Goal: Task Accomplishment & Management: Use online tool/utility

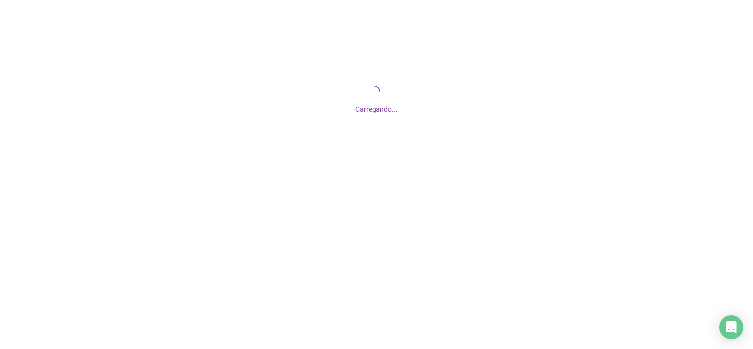
click at [525, 143] on div "Carregando..." at bounding box center [376, 98] width 753 height 197
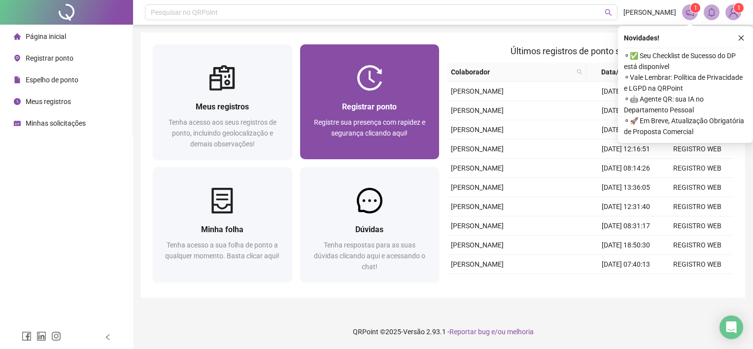
click at [366, 106] on span "Registrar ponto" at bounding box center [369, 106] width 55 height 9
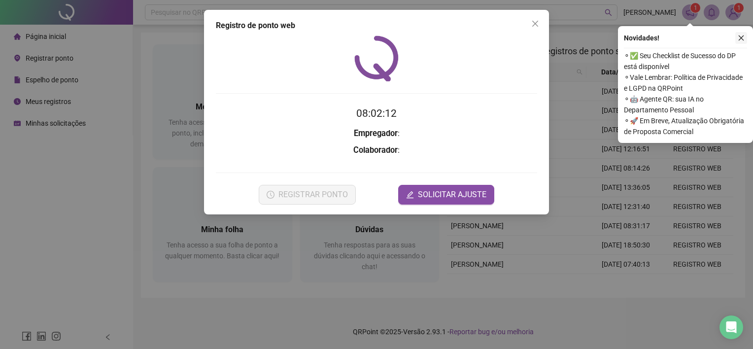
click at [742, 39] on icon "close" at bounding box center [741, 38] width 7 height 7
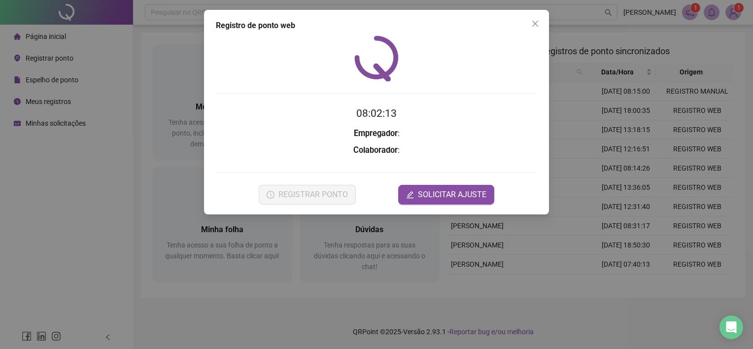
click at [416, 130] on h3 "Empregador :" at bounding box center [376, 133] width 321 height 13
click at [539, 24] on span "Close" at bounding box center [536, 24] width 16 height 8
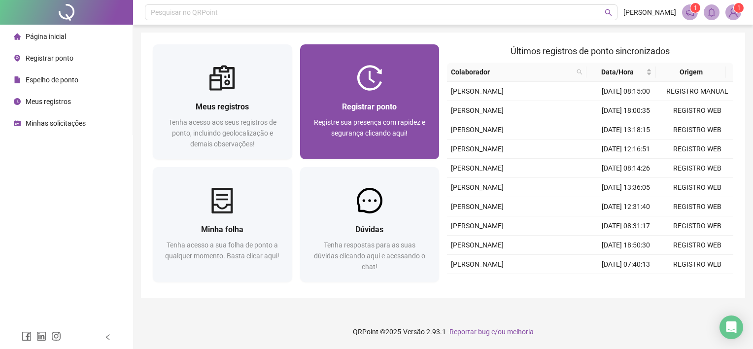
click at [433, 130] on div "Registrar ponto Registre sua presença com rapidez e segurança clicando aqui!" at bounding box center [370, 125] width 140 height 69
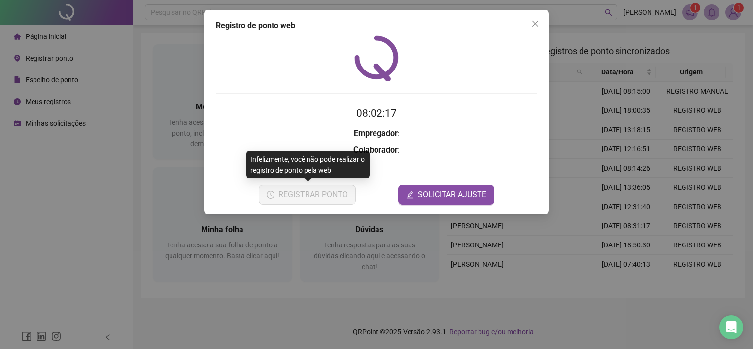
click at [388, 185] on div "REGISTRAR PONTO SOLICITAR AJUSTE" at bounding box center [376, 195] width 321 height 20
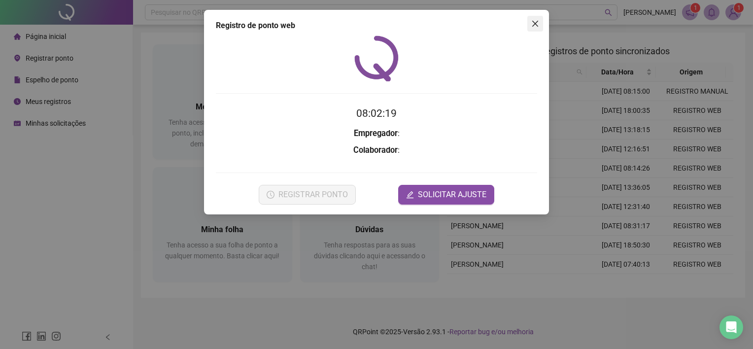
click at [534, 25] on icon "close" at bounding box center [535, 24] width 6 height 6
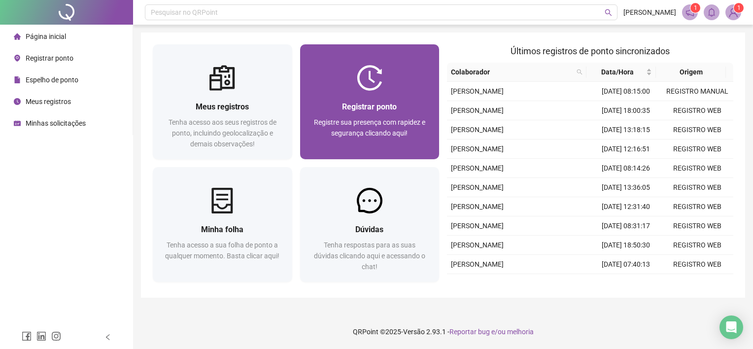
click at [390, 114] on div "Registrar ponto Registre sua presença com rapidez e segurança clicando aqui!" at bounding box center [370, 125] width 116 height 49
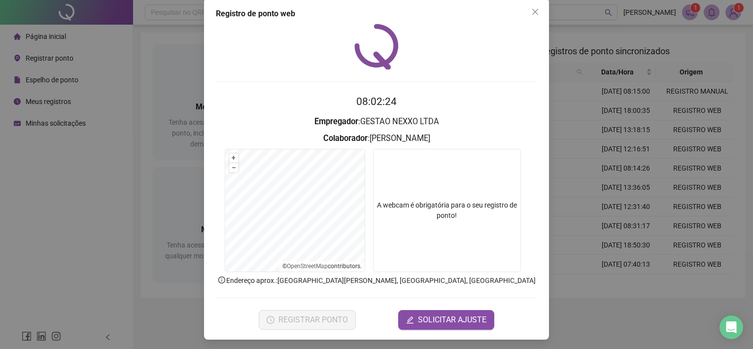
scroll to position [13, 0]
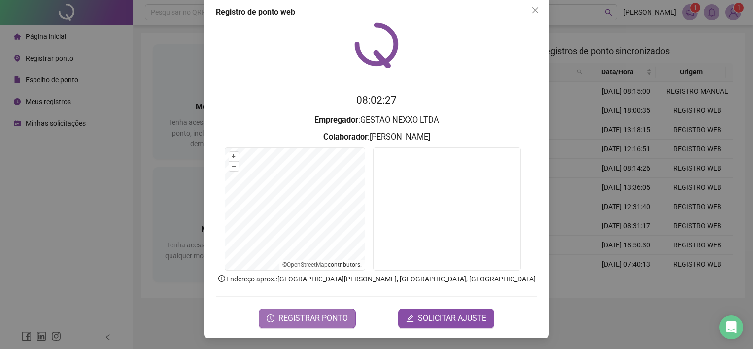
click at [340, 311] on button "REGISTRAR PONTO" at bounding box center [307, 319] width 97 height 20
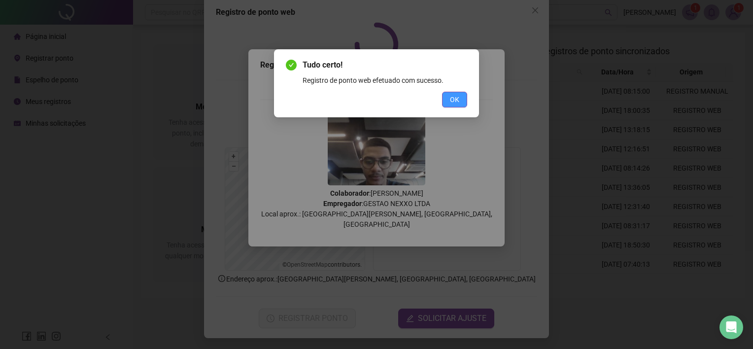
click at [464, 103] on button "OK" at bounding box center [454, 100] width 25 height 16
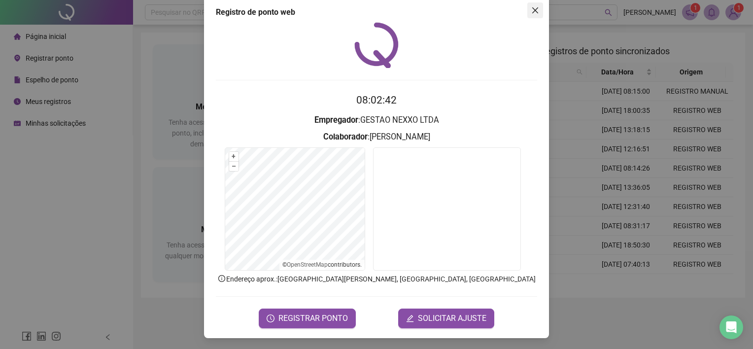
click at [532, 11] on icon "close" at bounding box center [536, 10] width 8 height 8
